Goal: Contribute content: Contribute content

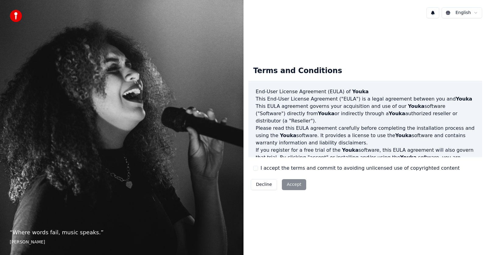
click at [255, 166] on button "I accept the terms and commit to avoiding unlicensed use of copyrighted content" at bounding box center [255, 167] width 5 height 5
click at [285, 184] on button "Accept" at bounding box center [294, 184] width 24 height 11
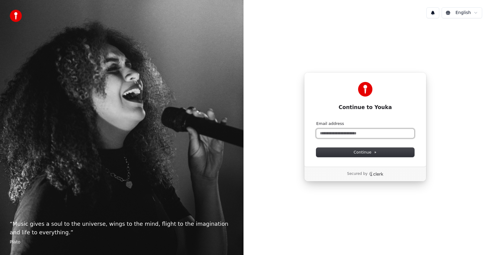
click at [329, 135] on input "Email address" at bounding box center [365, 133] width 98 height 9
click at [316, 121] on button "submit" at bounding box center [316, 121] width 0 height 0
type input "**********"
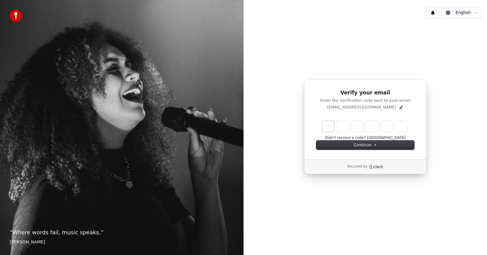
type input "******"
type input "*"
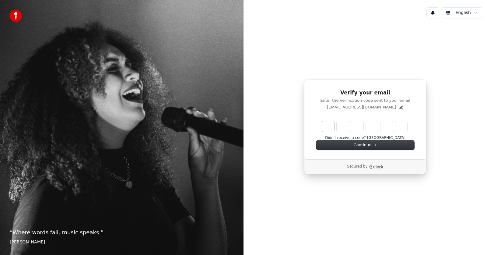
type input "*"
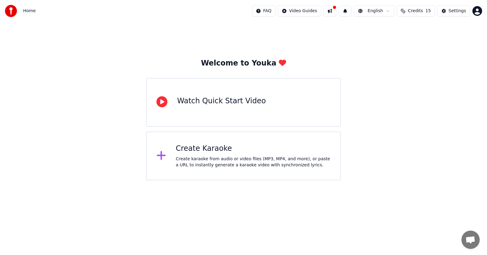
click at [163, 156] on icon at bounding box center [161, 155] width 9 height 9
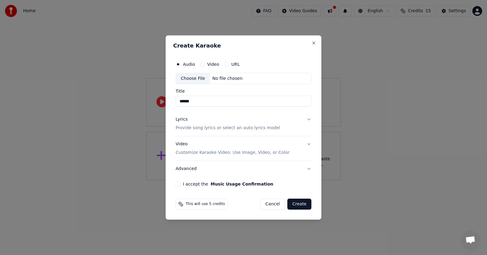
type input "******"
click at [203, 64] on button "Video" at bounding box center [202, 64] width 5 height 5
click at [194, 78] on div "Choose File" at bounding box center [193, 78] width 34 height 11
type input "**********"
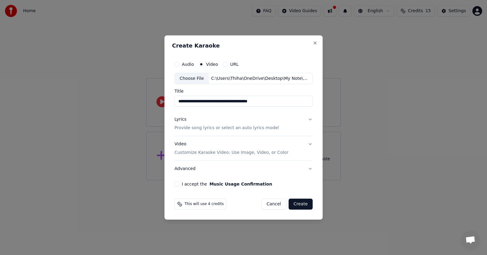
click at [311, 119] on div "**********" at bounding box center [243, 122] width 143 height 133
click at [249, 128] on p "Provide song lyrics or select an auto lyrics model" at bounding box center [226, 128] width 104 height 6
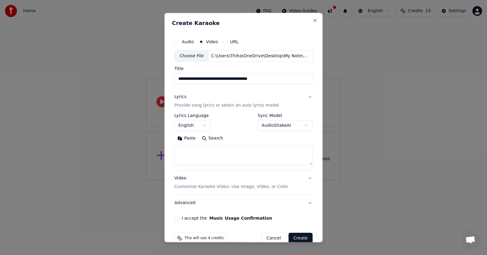
click at [203, 148] on textarea at bounding box center [243, 155] width 138 height 19
click at [206, 138] on button "Search" at bounding box center [212, 138] width 27 height 10
click at [202, 138] on button "Search" at bounding box center [212, 138] width 27 height 10
click at [188, 149] on textarea at bounding box center [243, 155] width 138 height 19
paste textarea "**********"
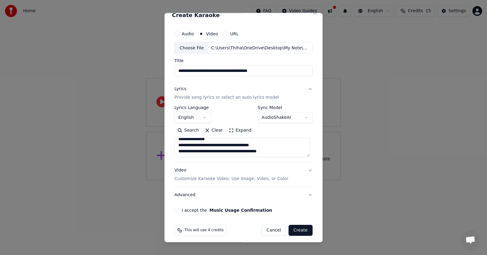
scroll to position [12, 0]
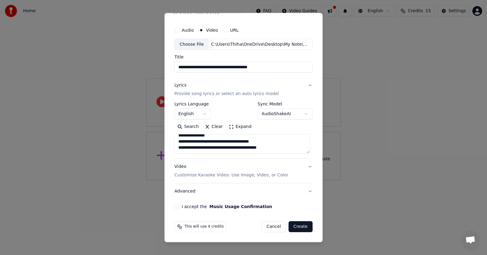
type textarea "**********"
click at [177, 207] on button "I accept the Music Usage Confirmation" at bounding box center [176, 206] width 5 height 5
click at [296, 227] on button "Create" at bounding box center [300, 226] width 24 height 11
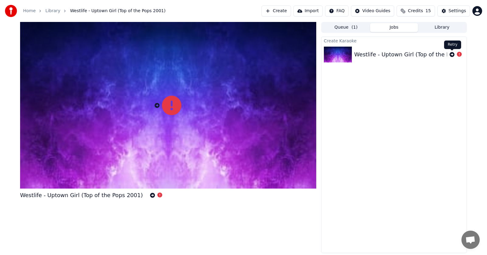
click at [449, 54] on icon at bounding box center [451, 54] width 5 height 5
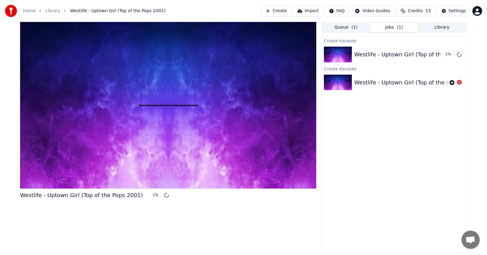
click at [421, 81] on div "Westlife - Uptown Girl (Top of the Pops 2001)" at bounding box center [415, 82] width 123 height 9
click at [331, 80] on img at bounding box center [338, 83] width 28 height 16
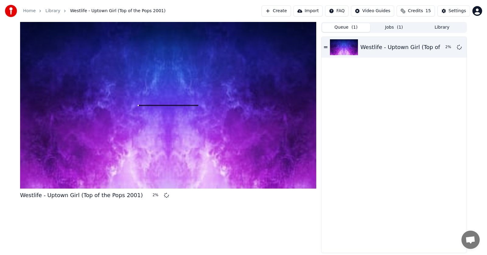
click at [346, 28] on button "Queue ( 1 )" at bounding box center [346, 27] width 48 height 9
click at [389, 28] on button "Jobs ( 1 )" at bounding box center [394, 27] width 48 height 9
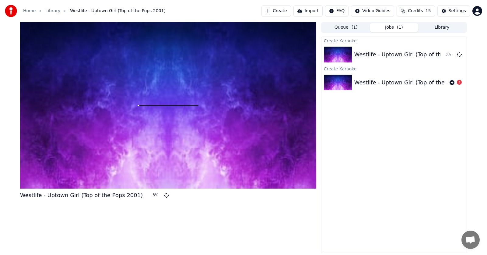
click at [445, 26] on button "Library" at bounding box center [442, 27] width 48 height 9
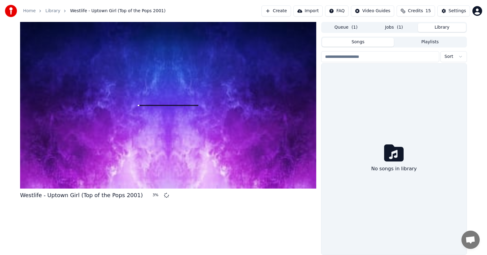
click at [344, 27] on button "Queue ( 1 )" at bounding box center [346, 27] width 48 height 9
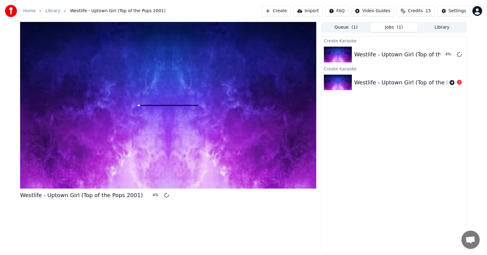
click at [393, 27] on button "Jobs ( 1 )" at bounding box center [394, 27] width 48 height 9
click at [197, 107] on div at bounding box center [168, 105] width 296 height 166
click at [212, 110] on div at bounding box center [168, 105] width 296 height 166
click at [174, 122] on div at bounding box center [168, 105] width 296 height 166
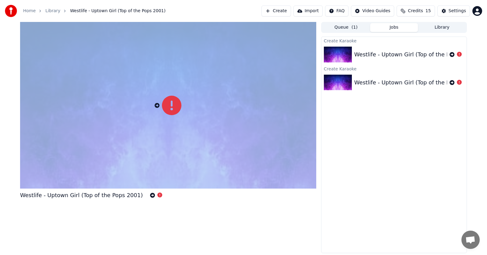
click at [174, 122] on div at bounding box center [168, 105] width 296 height 166
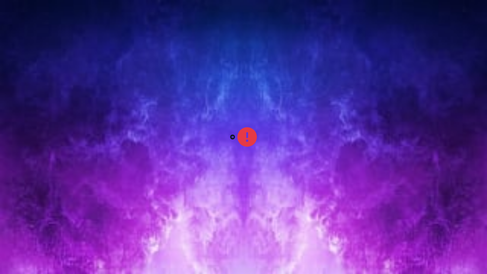
click at [279, 134] on div at bounding box center [243, 137] width 487 height 274
click at [280, 131] on div at bounding box center [243, 137] width 487 height 274
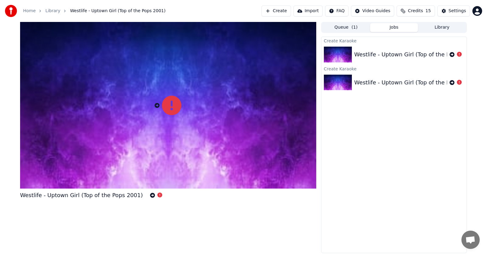
click at [403, 59] on div "Westlife - Uptown Girl (Top of the Pops 2001)" at bounding box center [393, 54] width 145 height 21
click at [406, 50] on div "Westlife - Uptown Girl (Top of the Pops 2001)" at bounding box center [415, 54] width 123 height 9
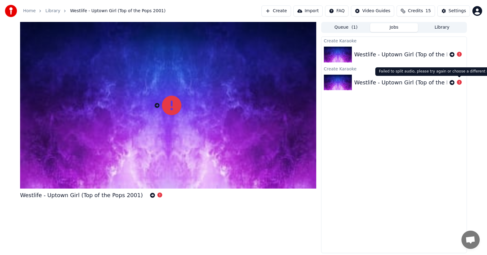
click at [459, 81] on icon at bounding box center [458, 82] width 5 height 5
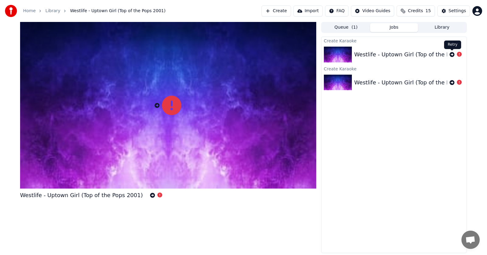
click at [452, 53] on icon at bounding box center [451, 54] width 5 height 5
